Goal: Task Accomplishment & Management: Complete application form

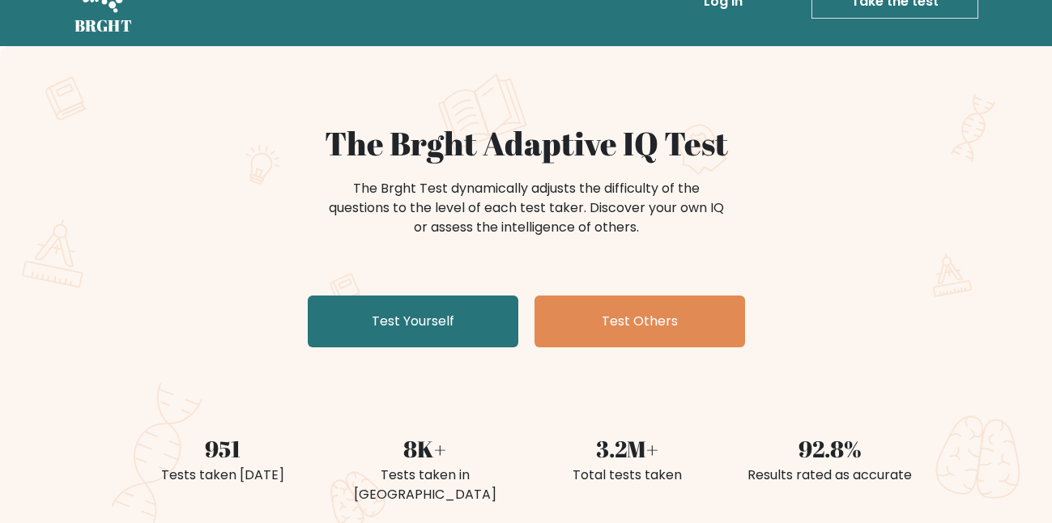
scroll to position [41, 0]
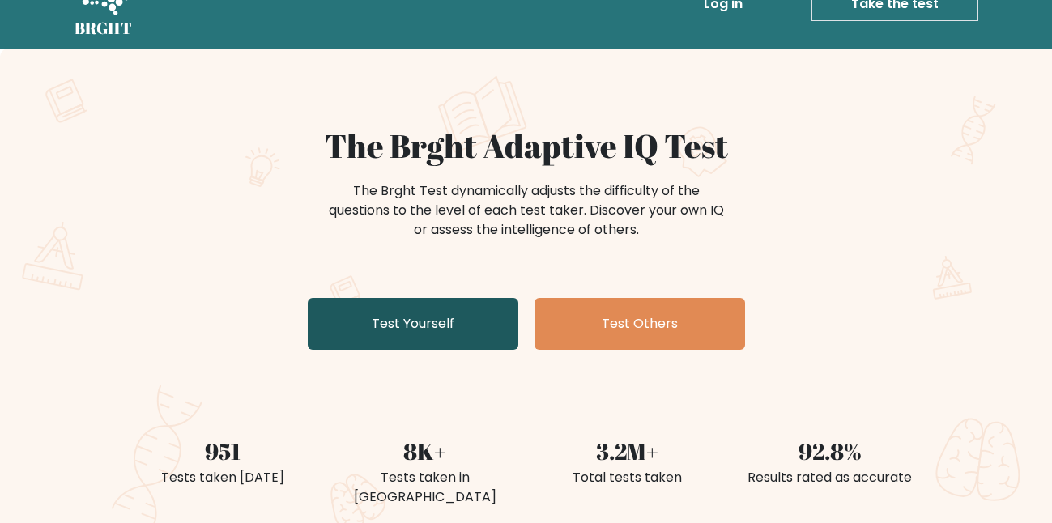
click at [308, 298] on link "Test Yourself" at bounding box center [413, 324] width 211 height 52
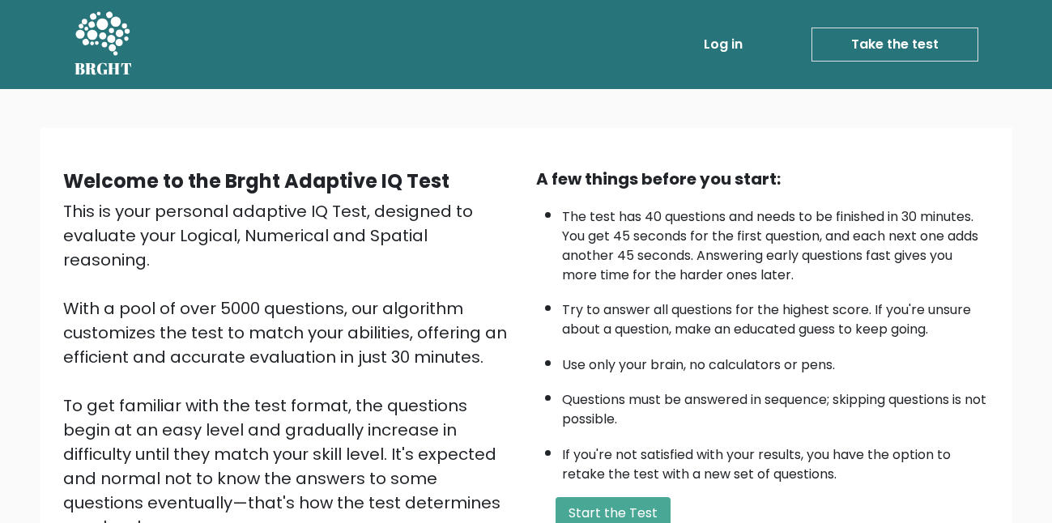
scroll to position [136, 0]
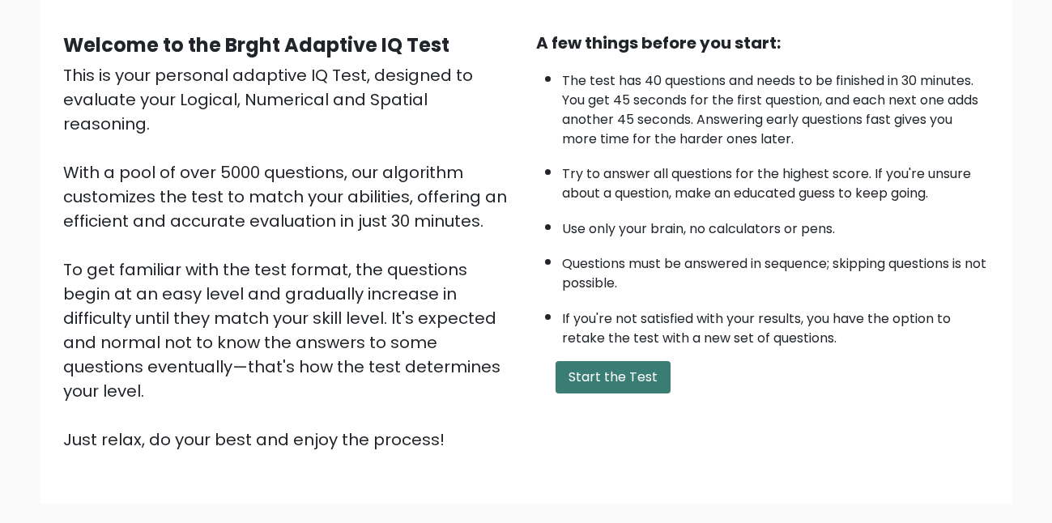
click at [625, 377] on button "Start the Test" at bounding box center [613, 377] width 115 height 32
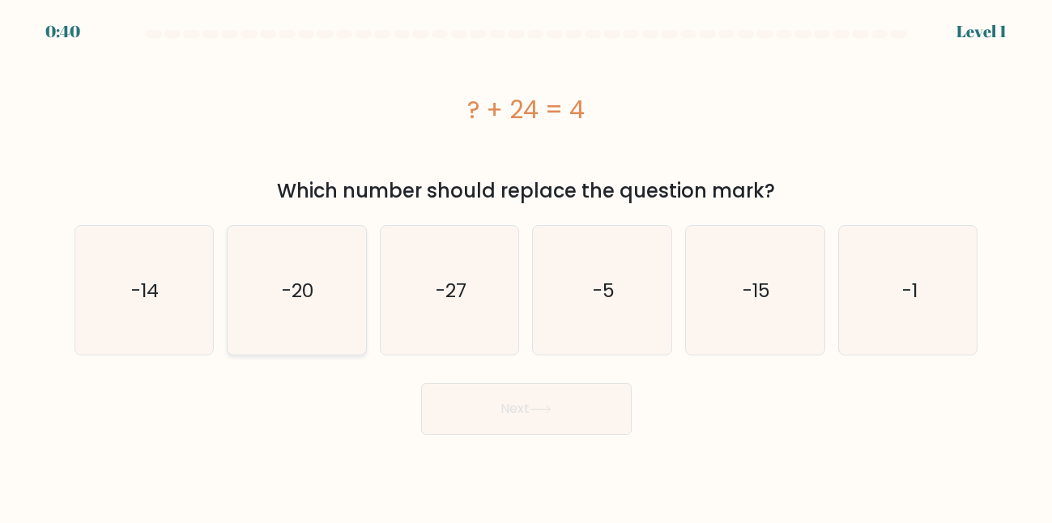
click at [333, 317] on icon "-20" at bounding box center [296, 290] width 129 height 129
click at [527, 266] on input "b. -20" at bounding box center [527, 264] width 1 height 4
radio input "true"
click at [488, 413] on button "Next" at bounding box center [526, 409] width 211 height 52
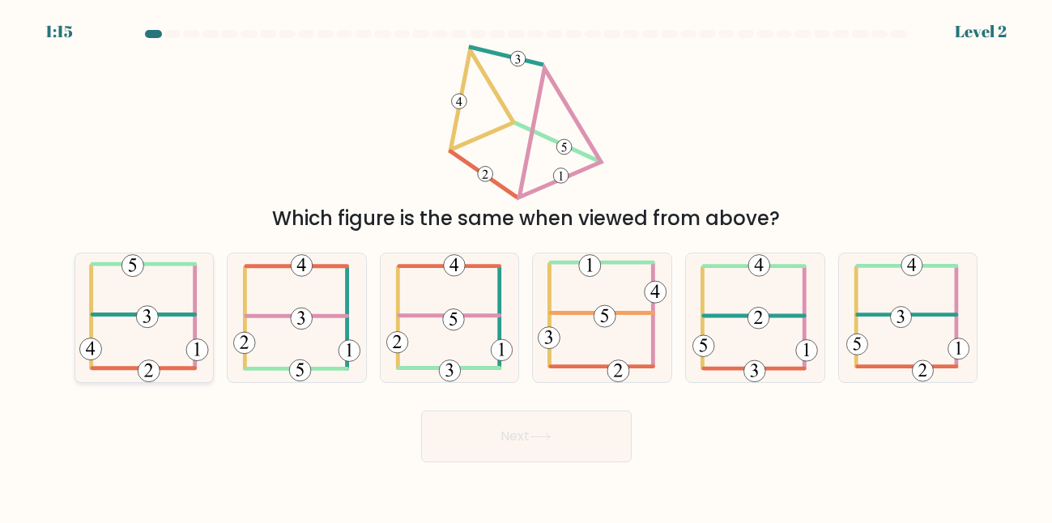
click at [158, 337] on icon at bounding box center [143, 318] width 129 height 129
click at [527, 266] on input "a." at bounding box center [527, 264] width 1 height 4
radio input "true"
click at [510, 433] on button "Next" at bounding box center [526, 437] width 211 height 52
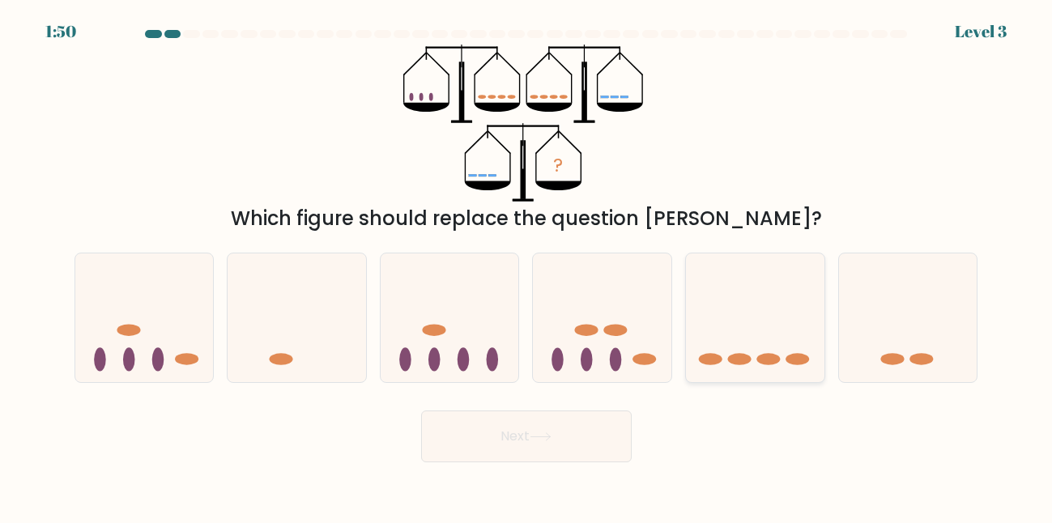
click at [764, 329] on icon at bounding box center [755, 318] width 139 height 114
click at [527, 266] on input "e." at bounding box center [527, 264] width 1 height 4
radio input "true"
click at [580, 432] on button "Next" at bounding box center [526, 437] width 211 height 52
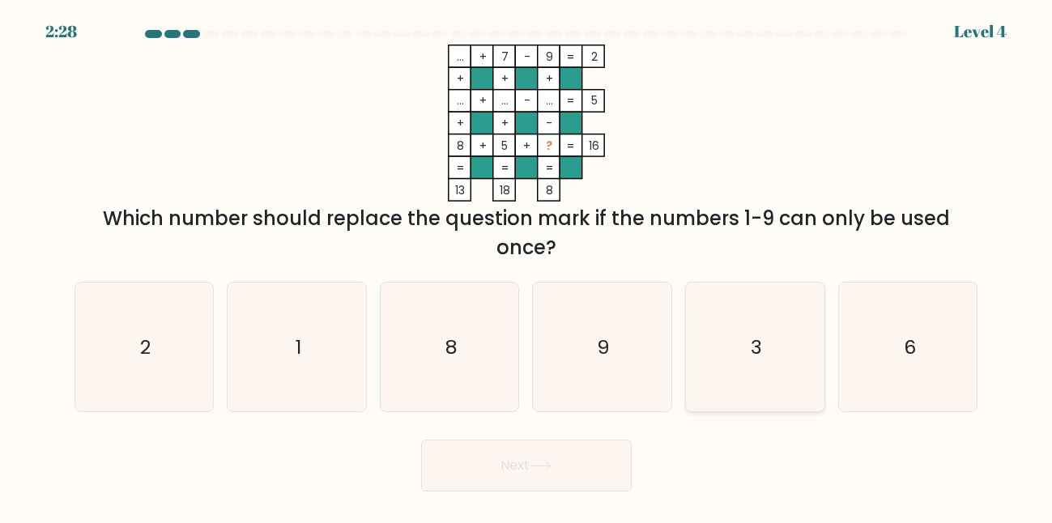
click at [766, 353] on icon "3" at bounding box center [755, 347] width 129 height 129
click at [527, 266] on input "e. 3" at bounding box center [527, 264] width 1 height 4
radio input "true"
click at [604, 456] on button "Next" at bounding box center [526, 466] width 211 height 52
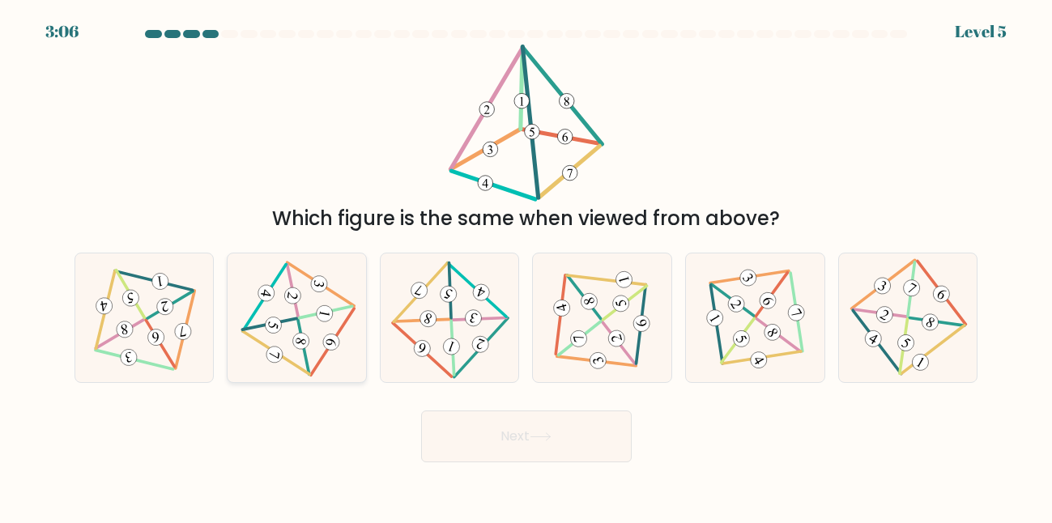
click at [335, 331] on icon at bounding box center [296, 318] width 105 height 103
click at [527, 266] on input "b." at bounding box center [527, 264] width 1 height 4
radio input "true"
click at [575, 429] on button "Next" at bounding box center [526, 437] width 211 height 52
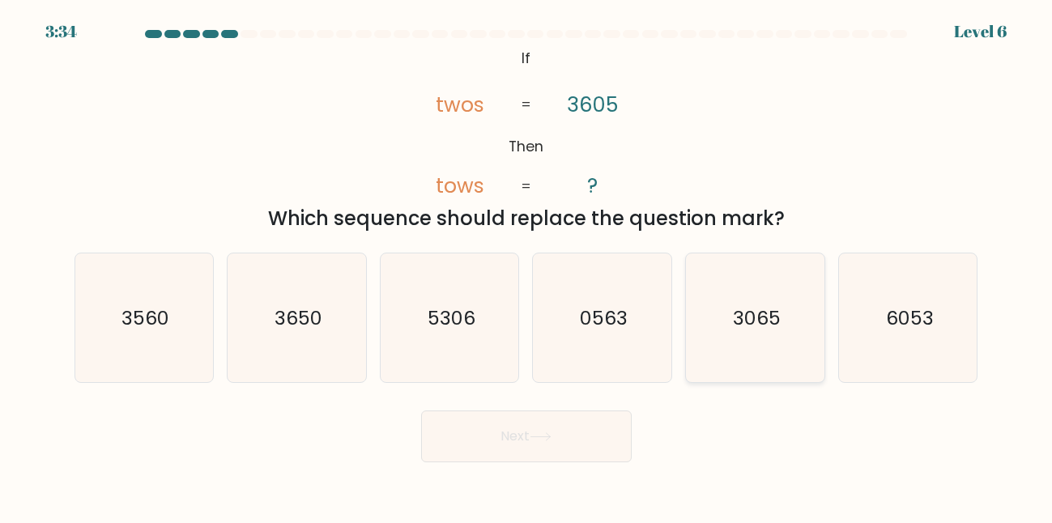
click at [759, 343] on icon "3065" at bounding box center [755, 318] width 129 height 129
click at [527, 266] on input "e. 3065" at bounding box center [527, 264] width 1 height 4
radio input "true"
click at [608, 431] on button "Next" at bounding box center [526, 437] width 211 height 52
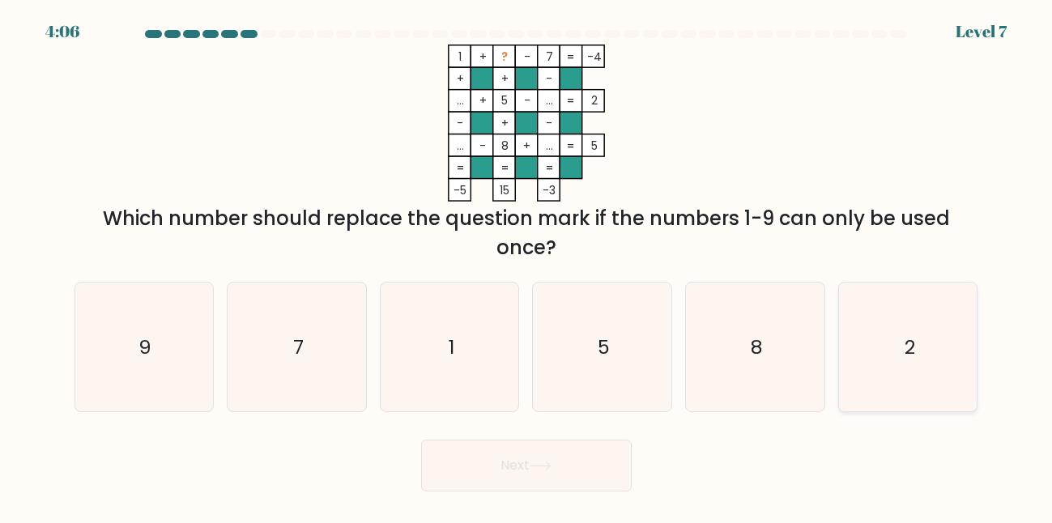
click at [906, 355] on text "2" at bounding box center [909, 347] width 11 height 27
click at [527, 266] on input "f. 2" at bounding box center [527, 264] width 1 height 4
radio input "true"
click at [578, 471] on button "Next" at bounding box center [526, 466] width 211 height 52
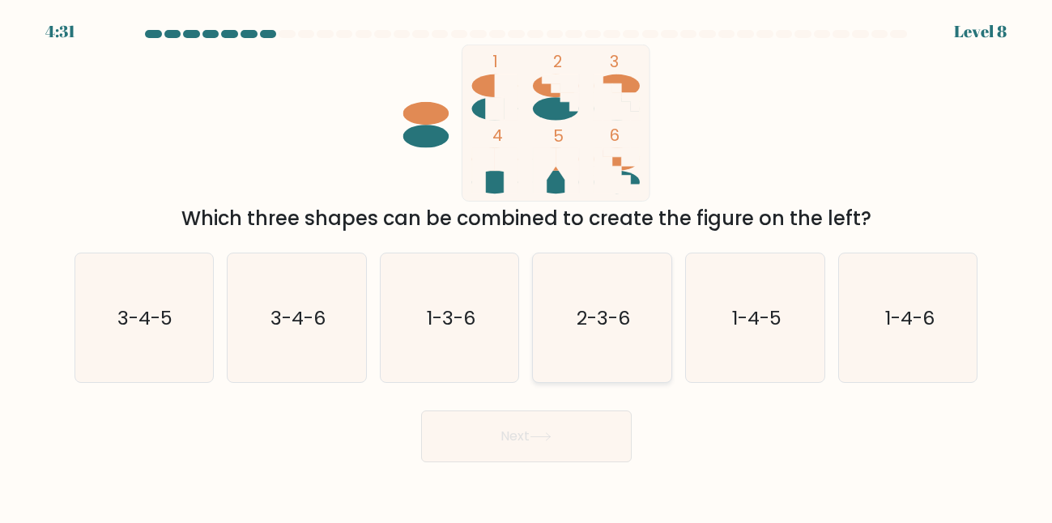
click at [638, 314] on icon "2-3-6" at bounding box center [602, 318] width 129 height 129
click at [527, 266] on input "d. 2-3-6" at bounding box center [527, 264] width 1 height 4
radio input "true"
click at [574, 433] on button "Next" at bounding box center [526, 437] width 211 height 52
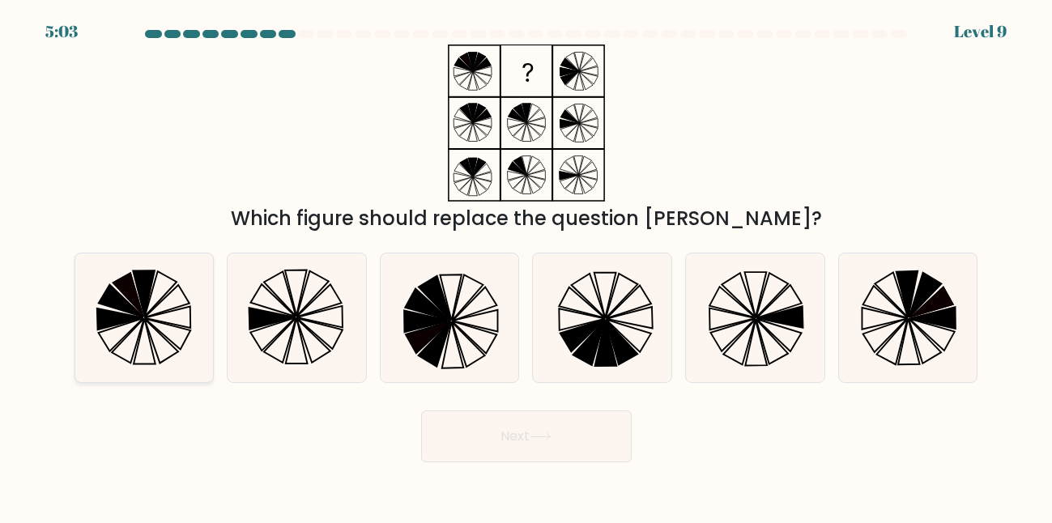
click at [139, 324] on icon at bounding box center [143, 318] width 129 height 129
click at [527, 266] on input "a." at bounding box center [527, 264] width 1 height 4
radio input "true"
click at [513, 438] on button "Next" at bounding box center [526, 437] width 211 height 52
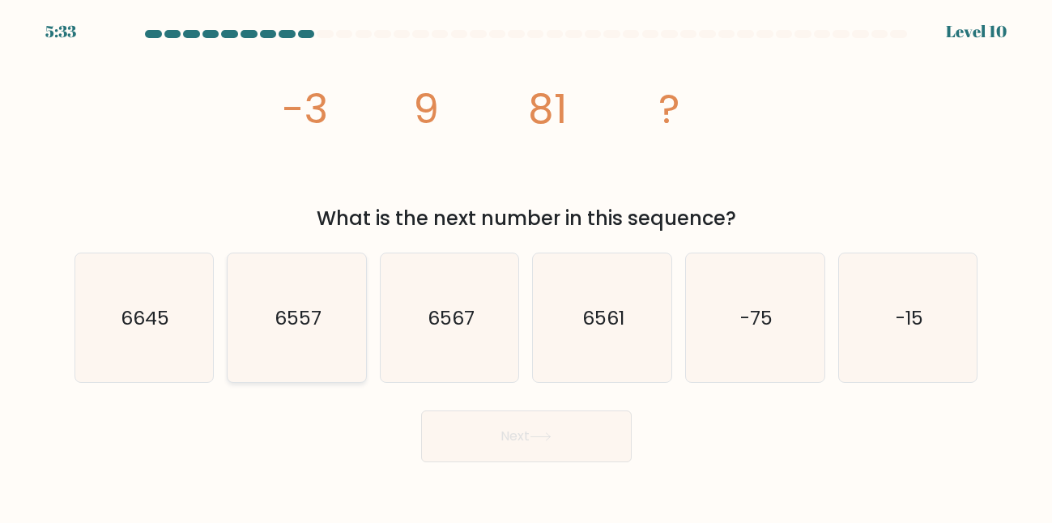
drag, startPoint x: 301, startPoint y: 311, endPoint x: 352, endPoint y: 352, distance: 64.5
click at [301, 311] on text "6557" at bounding box center [298, 318] width 47 height 27
click at [527, 266] on input "b. 6557" at bounding box center [527, 264] width 1 height 4
radio input "true"
click at [517, 454] on button "Next" at bounding box center [526, 437] width 211 height 52
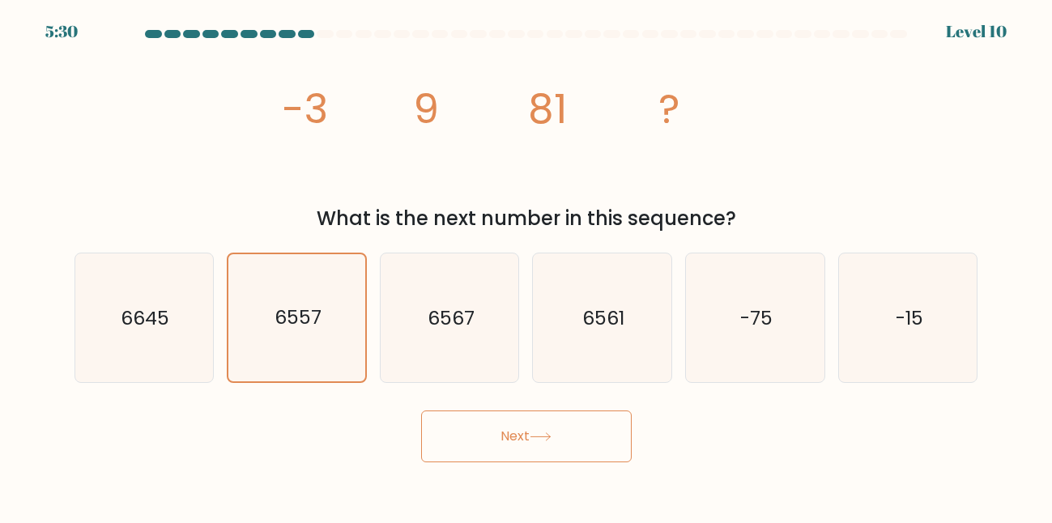
click at [517, 454] on button "Next" at bounding box center [526, 437] width 211 height 52
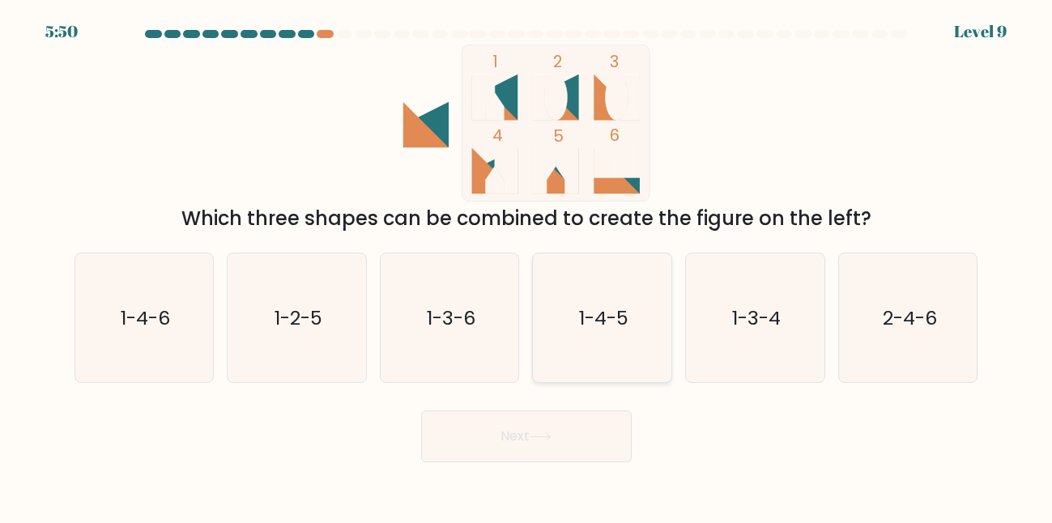
click at [641, 347] on icon "1-4-5" at bounding box center [602, 318] width 129 height 129
click at [527, 266] on input "d. 1-4-5" at bounding box center [527, 264] width 1 height 4
radio input "true"
click at [588, 440] on button "Next" at bounding box center [526, 437] width 211 height 52
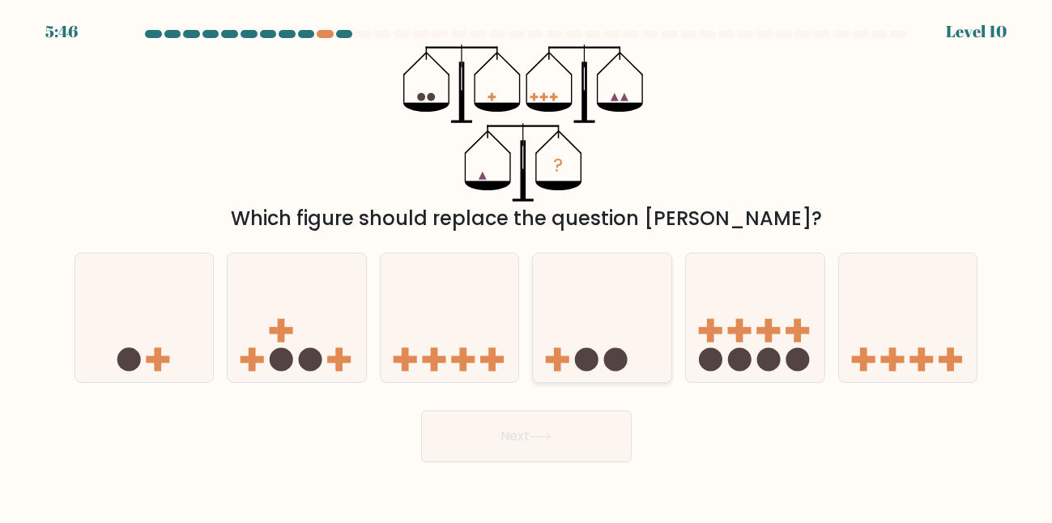
click at [611, 340] on icon at bounding box center [602, 318] width 139 height 114
click at [527, 266] on input "d." at bounding box center [527, 264] width 1 height 4
radio input "true"
click at [574, 439] on button "Next" at bounding box center [526, 437] width 211 height 52
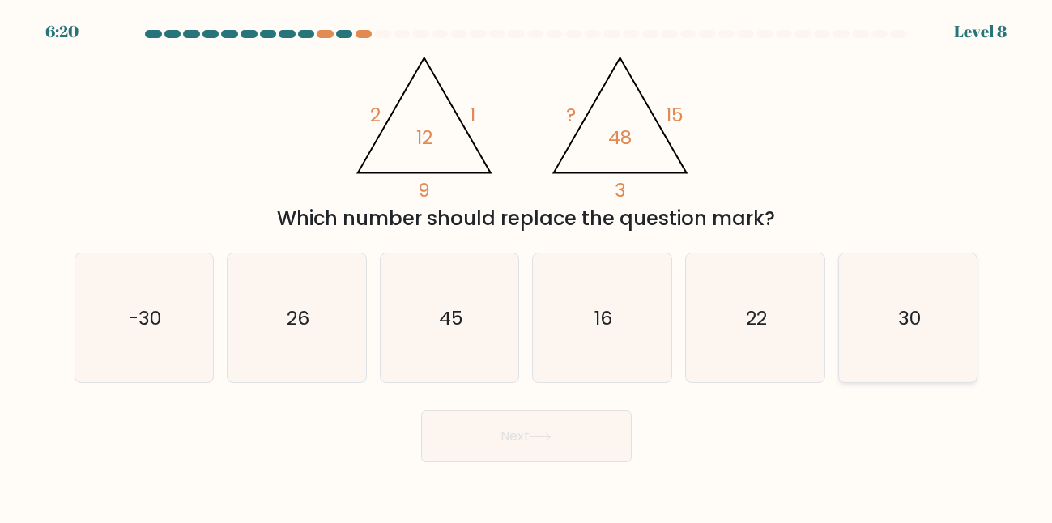
click at [877, 338] on icon "30" at bounding box center [908, 318] width 129 height 129
click at [527, 266] on input "f. 30" at bounding box center [527, 264] width 1 height 4
radio input "true"
click at [574, 457] on button "Next" at bounding box center [526, 437] width 211 height 52
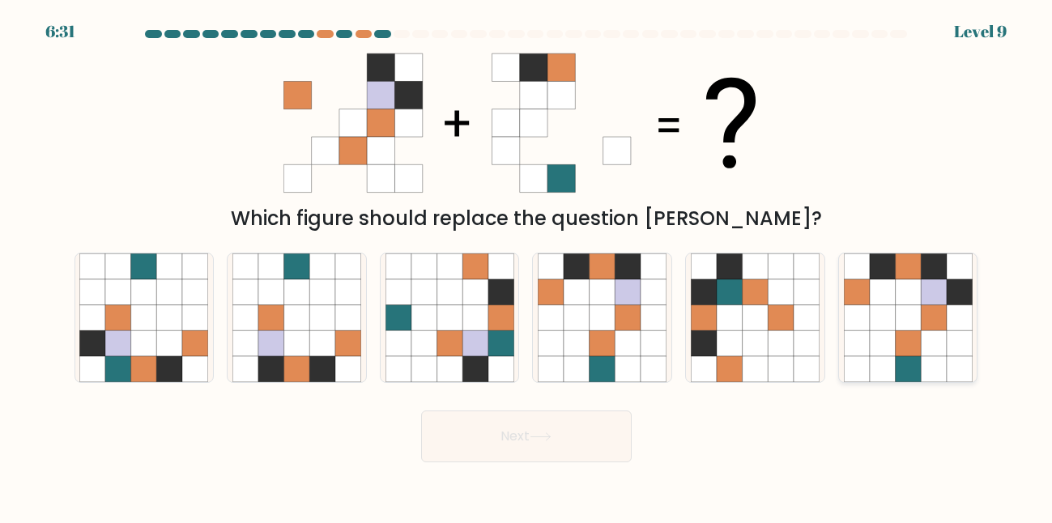
click at [928, 347] on icon at bounding box center [934, 344] width 26 height 26
click at [527, 266] on input "f." at bounding box center [527, 264] width 1 height 4
radio input "true"
click at [565, 423] on button "Next" at bounding box center [526, 437] width 211 height 52
click at [565, 432] on button "Next" at bounding box center [526, 437] width 211 height 52
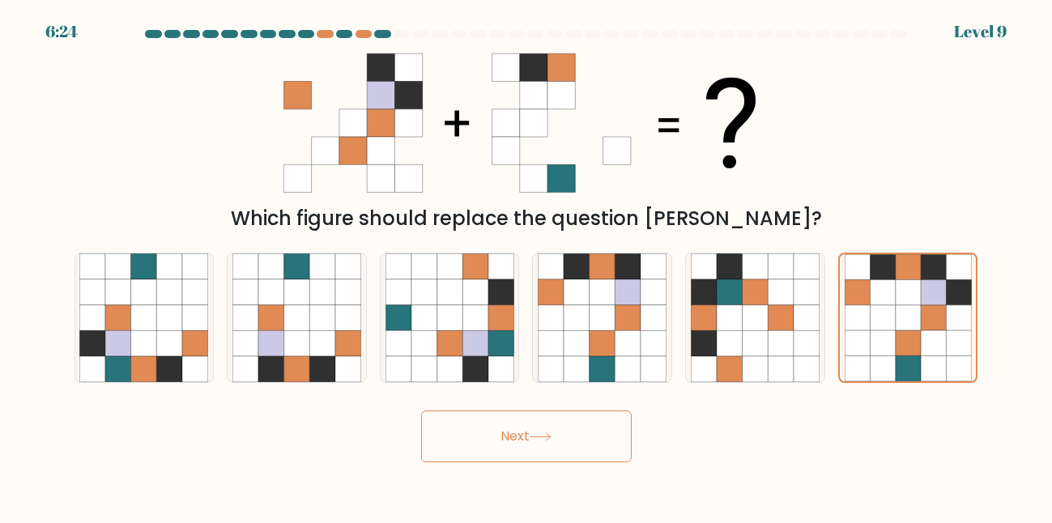
click at [518, 441] on button "Next" at bounding box center [526, 437] width 211 height 52
click at [575, 438] on button "Next" at bounding box center [526, 437] width 211 height 52
click at [945, 277] on icon at bounding box center [933, 266] width 25 height 25
click at [527, 266] on input "f." at bounding box center [527, 264] width 1 height 4
click at [935, 296] on icon at bounding box center [933, 292] width 25 height 25
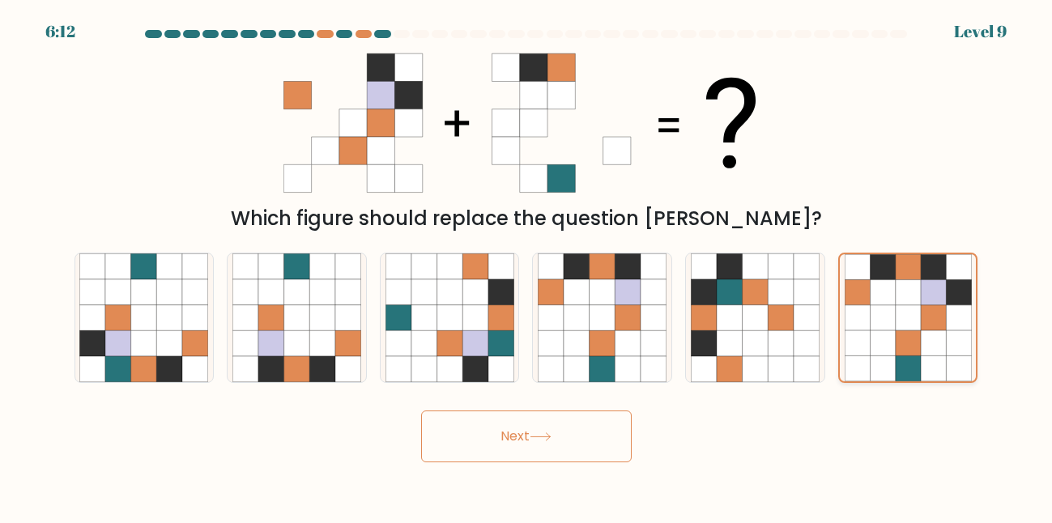
click at [527, 266] on input "f." at bounding box center [527, 264] width 1 height 4
click at [515, 424] on button "Next" at bounding box center [526, 437] width 211 height 52
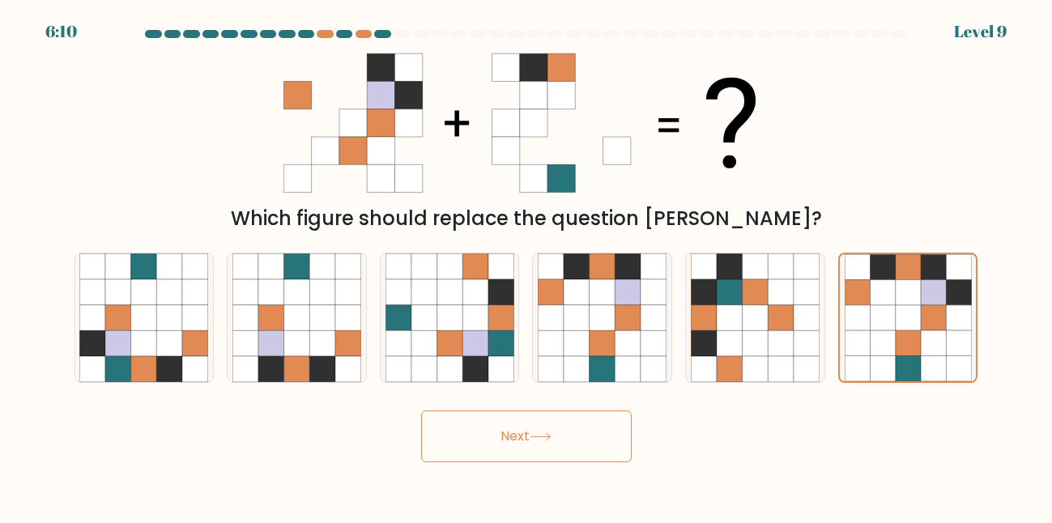
click at [515, 424] on button "Next" at bounding box center [526, 437] width 211 height 52
click at [692, 106] on icon at bounding box center [527, 123] width 486 height 157
click at [742, 101] on icon at bounding box center [527, 123] width 486 height 157
click at [616, 145] on icon at bounding box center [617, 151] width 28 height 28
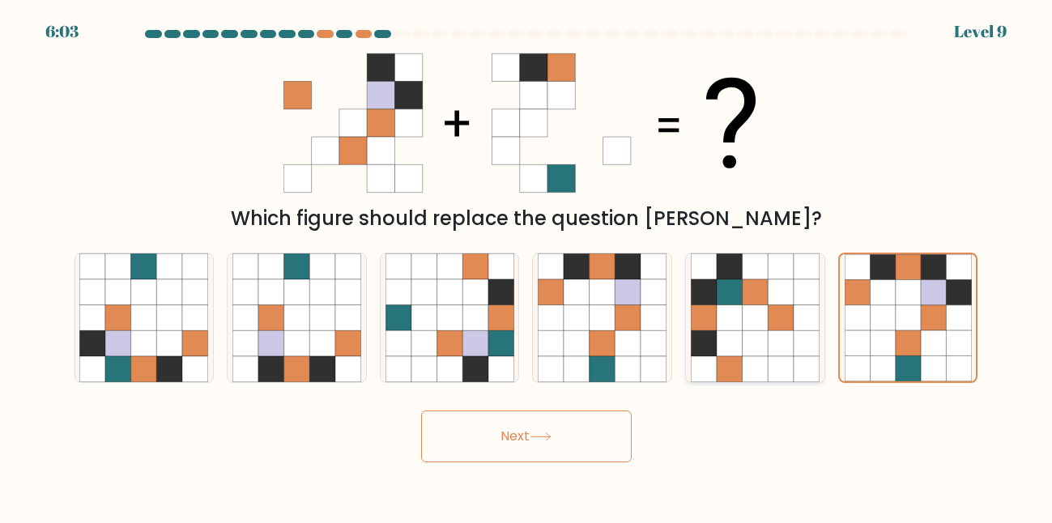
click at [750, 339] on icon at bounding box center [756, 344] width 26 height 26
click at [527, 266] on input "e." at bounding box center [527, 264] width 1 height 4
radio input "true"
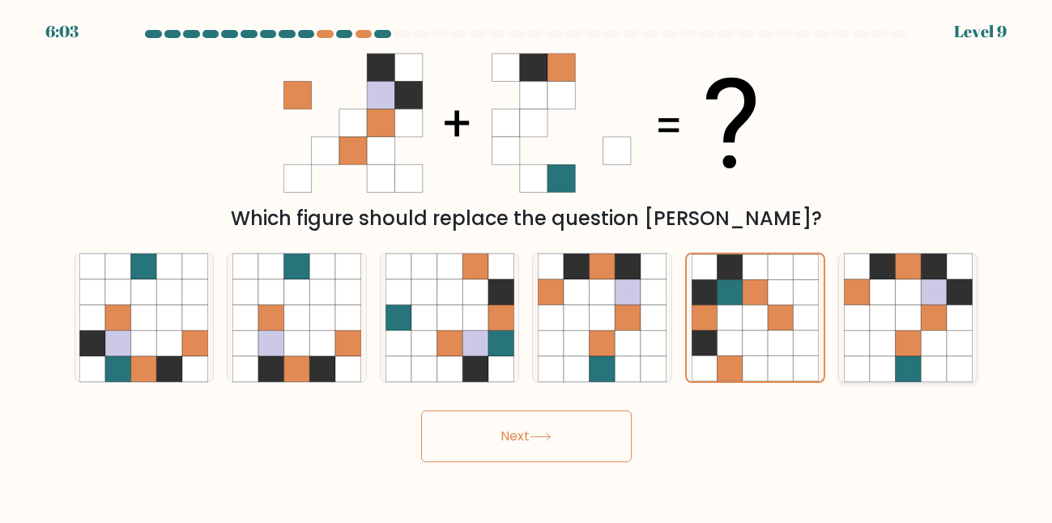
click at [903, 304] on icon at bounding box center [908, 292] width 26 height 26
click at [527, 266] on input "f." at bounding box center [527, 264] width 1 height 4
radio input "true"
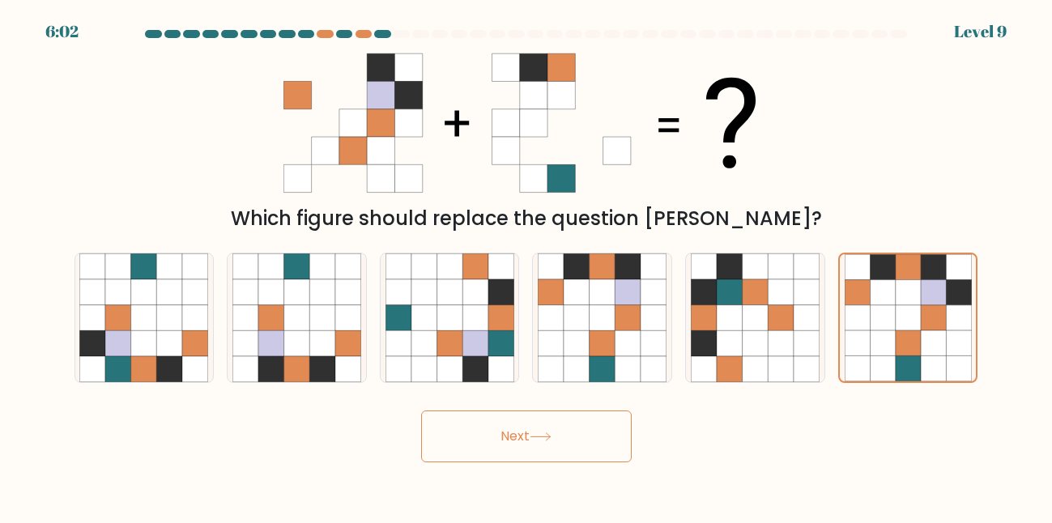
click at [535, 443] on button "Next" at bounding box center [526, 437] width 211 height 52
click at [421, 411] on button "Next" at bounding box center [526, 437] width 211 height 52
click at [917, 309] on icon at bounding box center [908, 318] width 26 height 26
click at [527, 266] on input "f." at bounding box center [527, 264] width 1 height 4
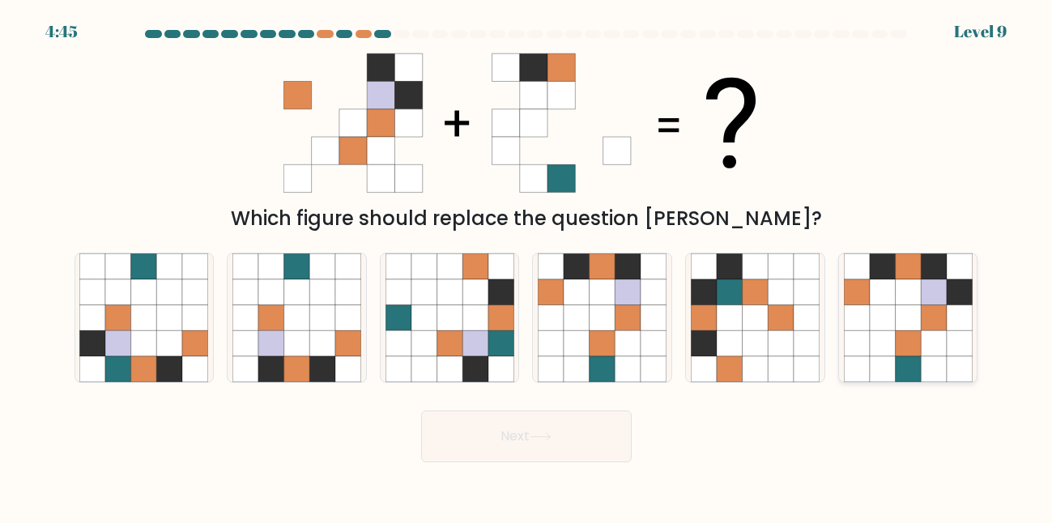
radio input "true"
click at [543, 431] on button "Next" at bounding box center [526, 437] width 211 height 52
click at [521, 431] on button "Next" at bounding box center [526, 437] width 211 height 52
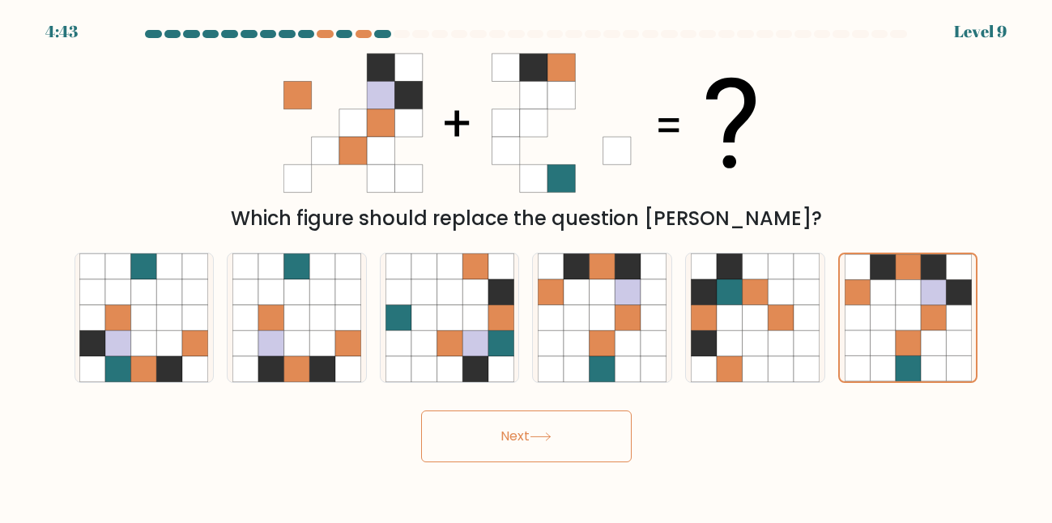
click at [521, 431] on button "Next" at bounding box center [526, 437] width 211 height 52
click at [375, 30] on at bounding box center [526, 34] width 765 height 8
